Goal: Task Accomplishment & Management: Manage account settings

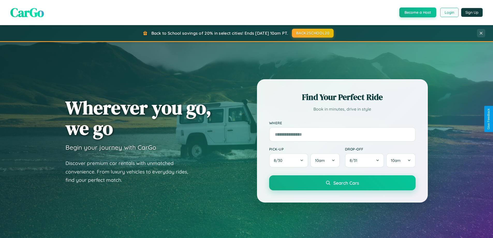
click at [449, 12] on button "Login" at bounding box center [449, 12] width 18 height 9
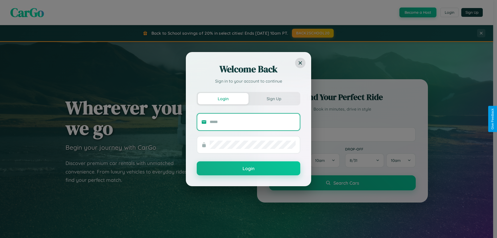
click at [252, 122] on input "text" at bounding box center [252, 122] width 86 height 8
type input "**********"
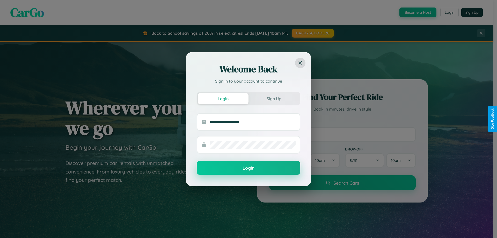
click at [248, 168] on button "Login" at bounding box center [248, 168] width 103 height 14
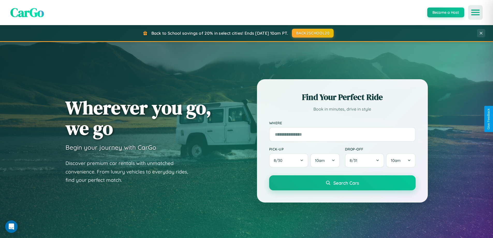
click at [475, 12] on icon "Open menu" at bounding box center [475, 12] width 8 height 5
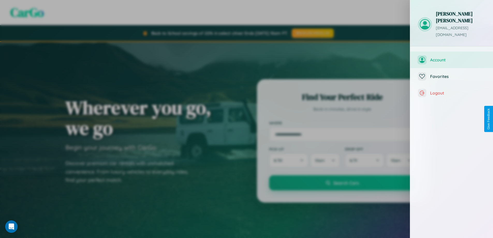
click at [451, 57] on span "Account" at bounding box center [457, 59] width 55 height 5
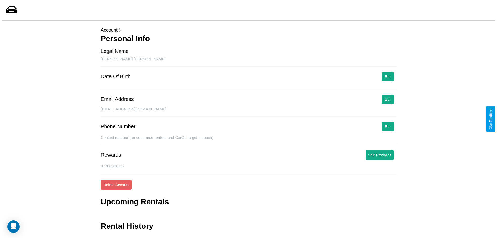
scroll to position [12, 0]
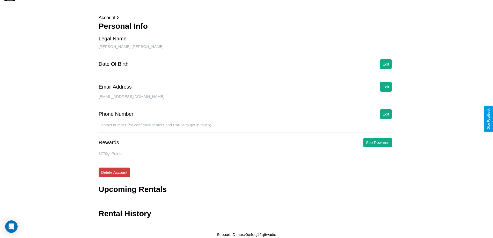
click at [114, 172] on button "Delete Account" at bounding box center [114, 172] width 31 height 10
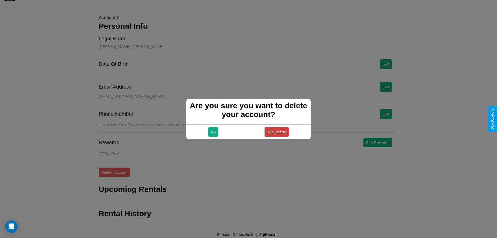
click at [276, 132] on button "Yes, delete" at bounding box center [276, 132] width 24 height 10
